Goal: Obtain resource: Download file/media

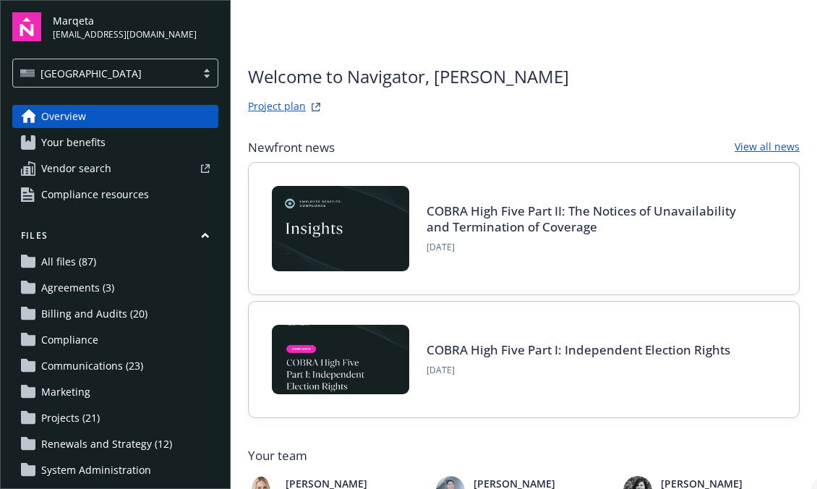
click at [100, 261] on link "All files (87)" at bounding box center [115, 261] width 206 height 23
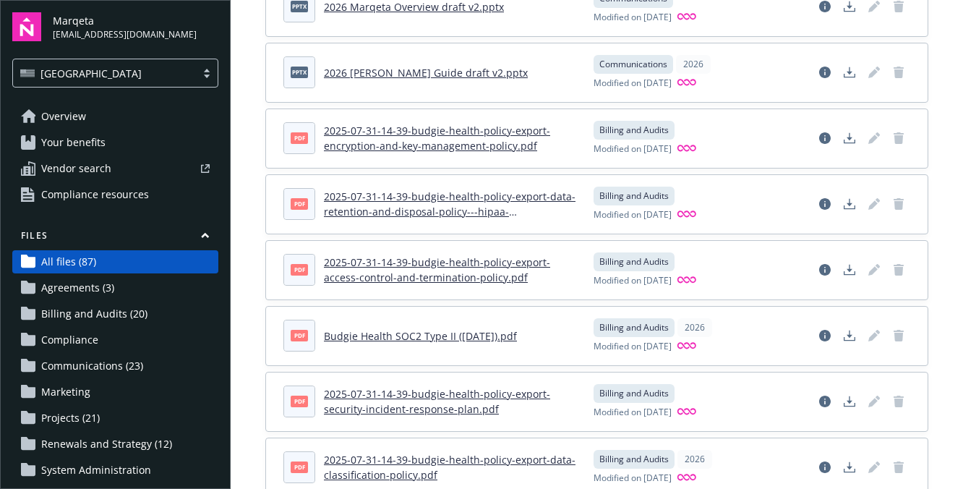
scroll to position [213, 0]
click at [124, 371] on span "Communications (23)" at bounding box center [92, 365] width 102 height 23
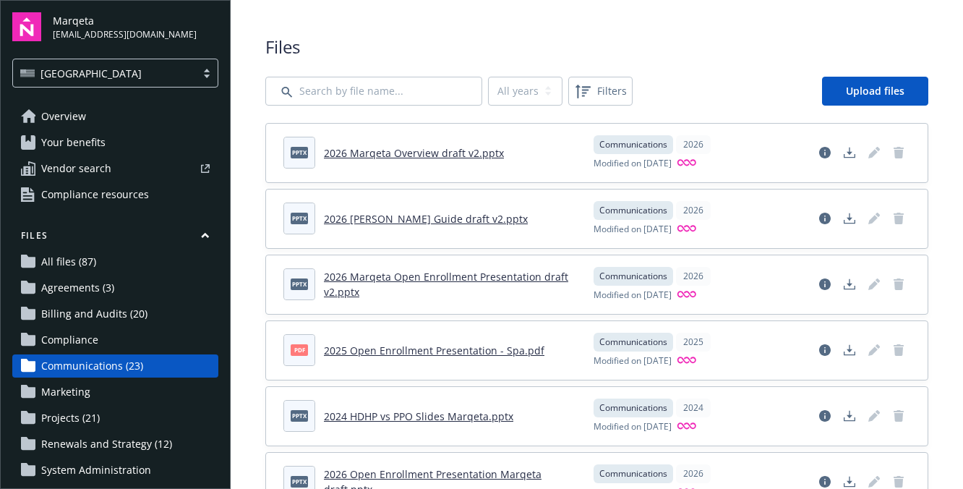
click at [416, 153] on link "2026 Marqeta Overview draft v2.pptx" at bounding box center [414, 153] width 180 height 14
click at [411, 222] on link "2026 [PERSON_NAME] Guide draft v2.pptx" at bounding box center [426, 219] width 204 height 14
click at [411, 274] on link "2026 Marqeta Open Enrollment Presentation draft v2.pptx" at bounding box center [446, 284] width 244 height 29
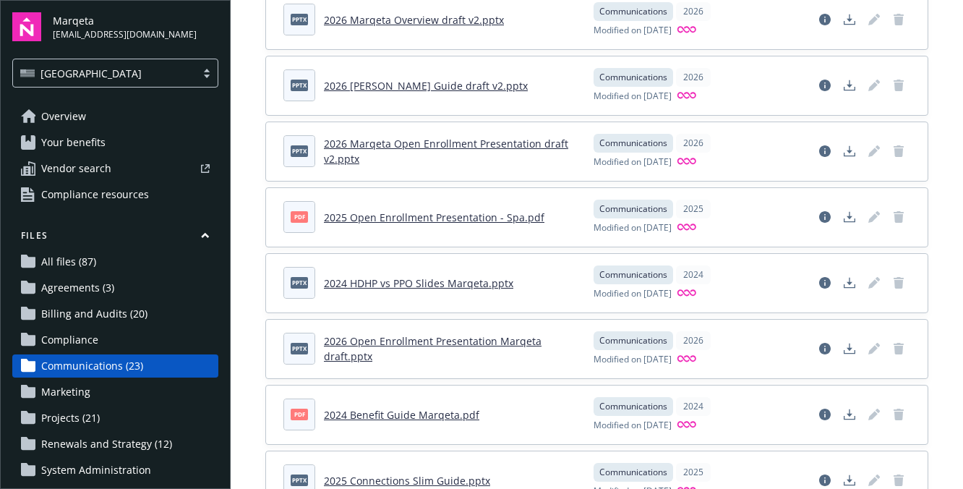
scroll to position [134, 0]
